Goal: Information Seeking & Learning: Find specific fact

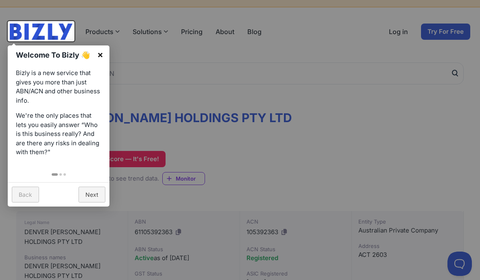
click at [100, 53] on link "×" at bounding box center [100, 55] width 18 height 18
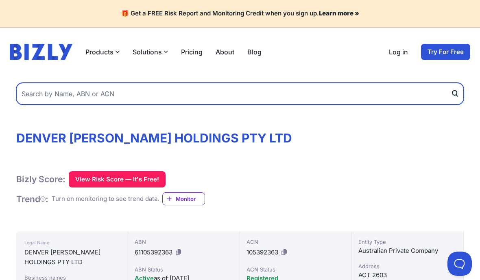
click at [46, 91] on input "text" at bounding box center [239, 94] width 447 height 22
type input "[PERSON_NAME] Media"
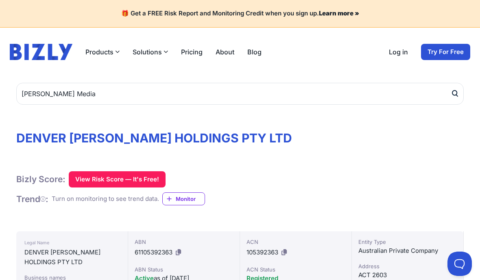
click at [457, 93] on icon "submit" at bounding box center [454, 93] width 8 height 9
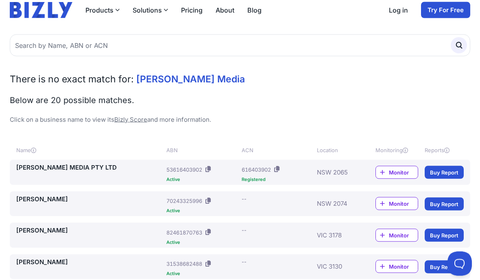
scroll to position [43, 0]
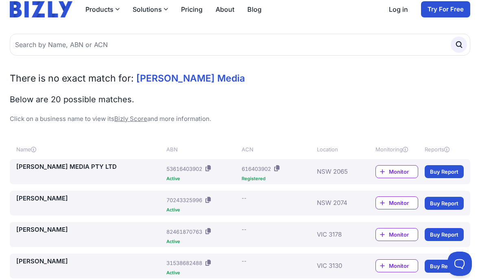
click at [56, 164] on link "FERGUSON MEDIA PTY LTD" at bounding box center [89, 167] width 147 height 9
